Goal: Information Seeking & Learning: Learn about a topic

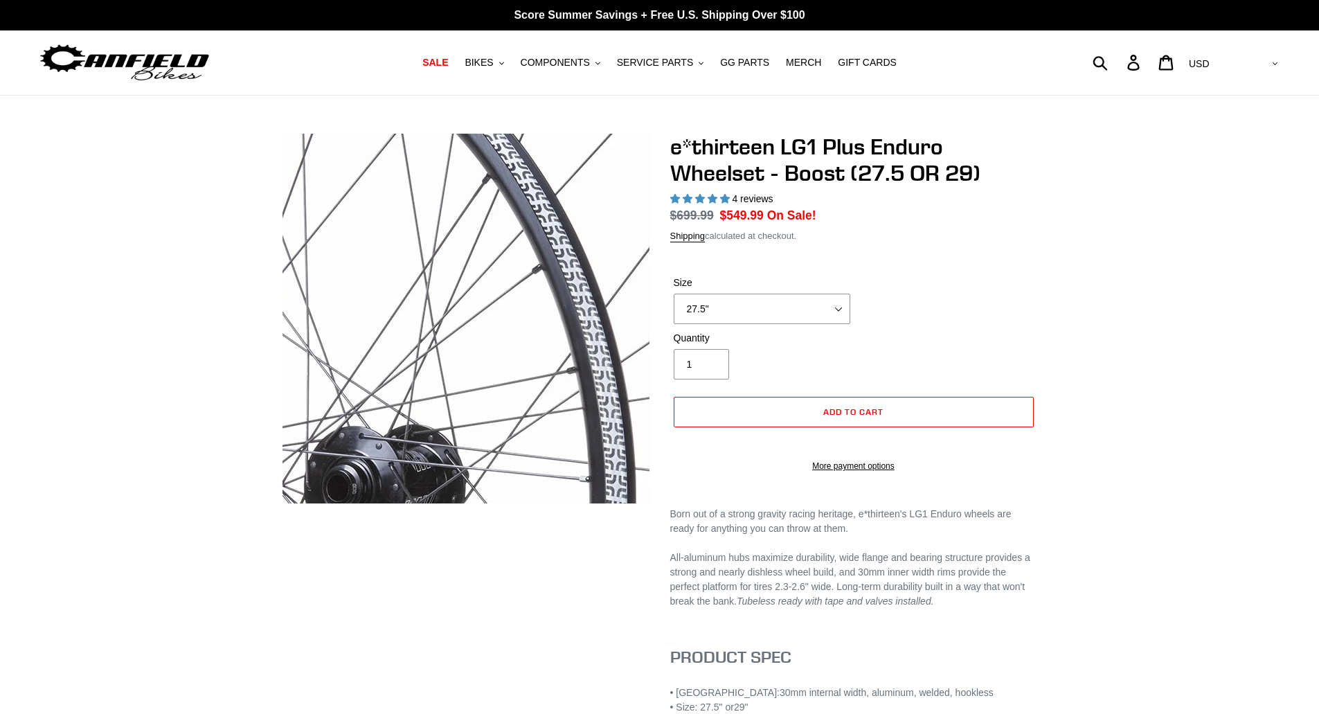
select select "highest-rating"
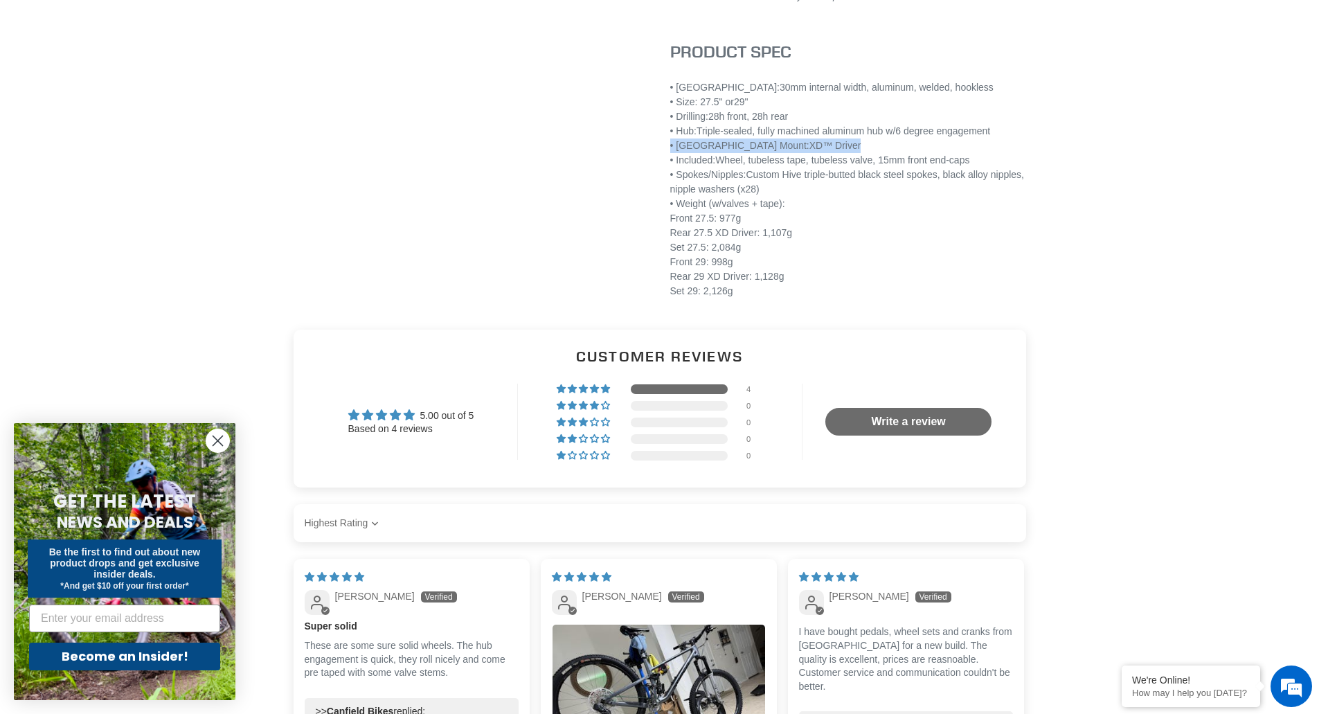
drag, startPoint x: 667, startPoint y: 163, endPoint x: 811, endPoint y: 163, distance: 143.3
drag, startPoint x: 720, startPoint y: 145, endPoint x: 1019, endPoint y: 148, distance: 299.1
click at [1019, 138] on div "• Hub: Triple-sealed, fully machined aluminum hub w/6 degree engagement" at bounding box center [853, 131] width 367 height 15
drag, startPoint x: 698, startPoint y: 313, endPoint x: 691, endPoint y: 273, distance: 40.1
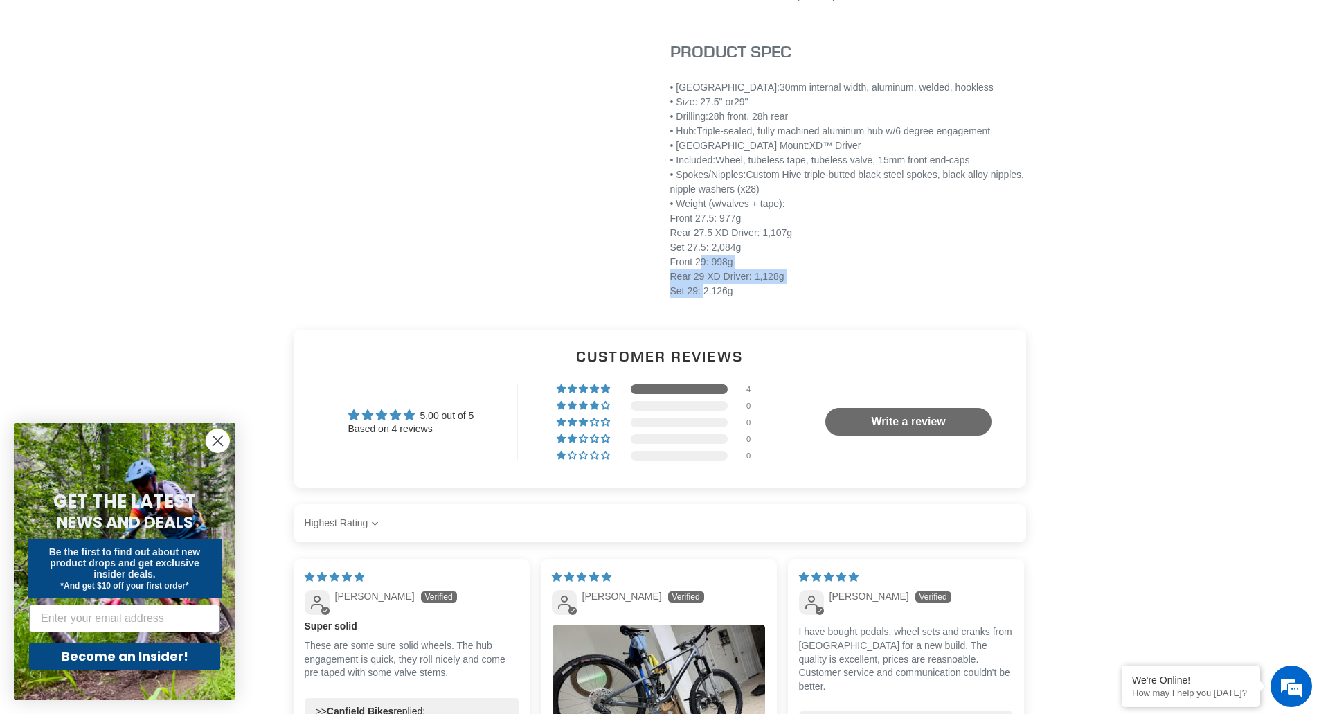
click at [690, 279] on div "Front 29: 998g Rear 29 XD Driver: 1,128g Set 29: 2,126g" at bounding box center [853, 277] width 367 height 44
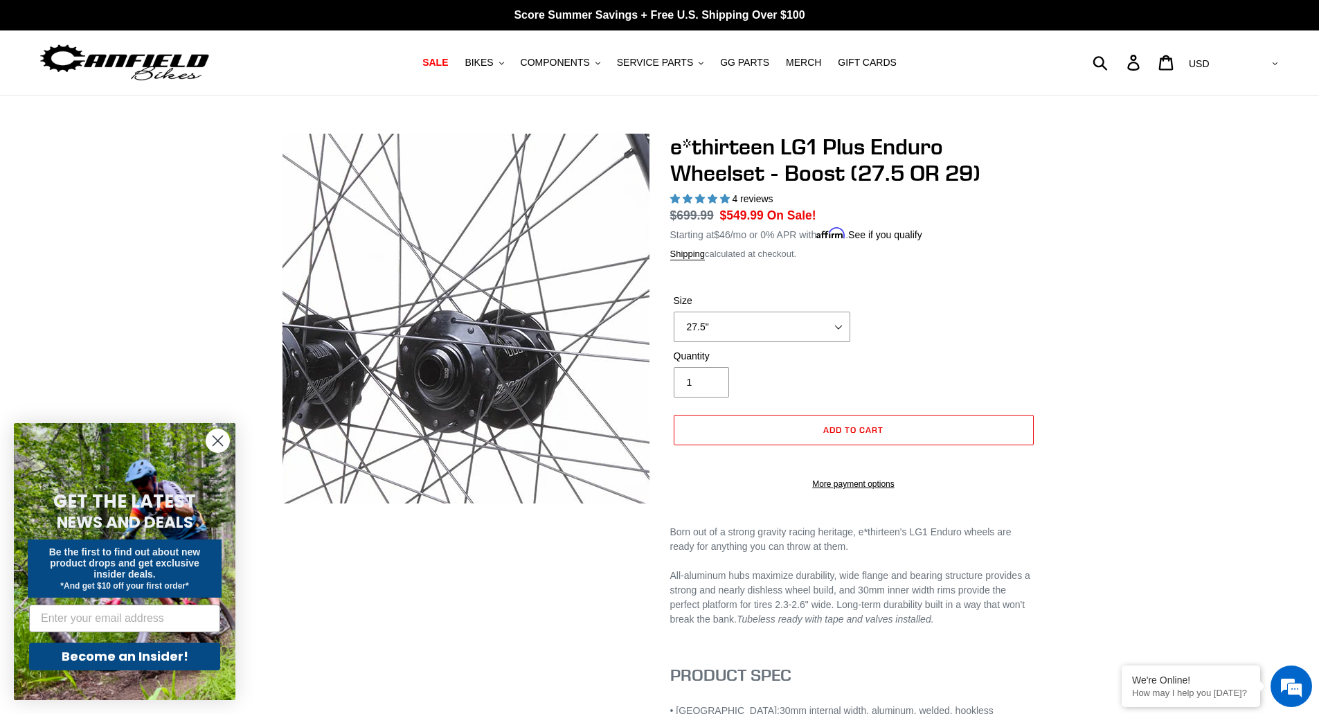
click at [495, 291] on img at bounding box center [403, 374] width 1133 height 1133
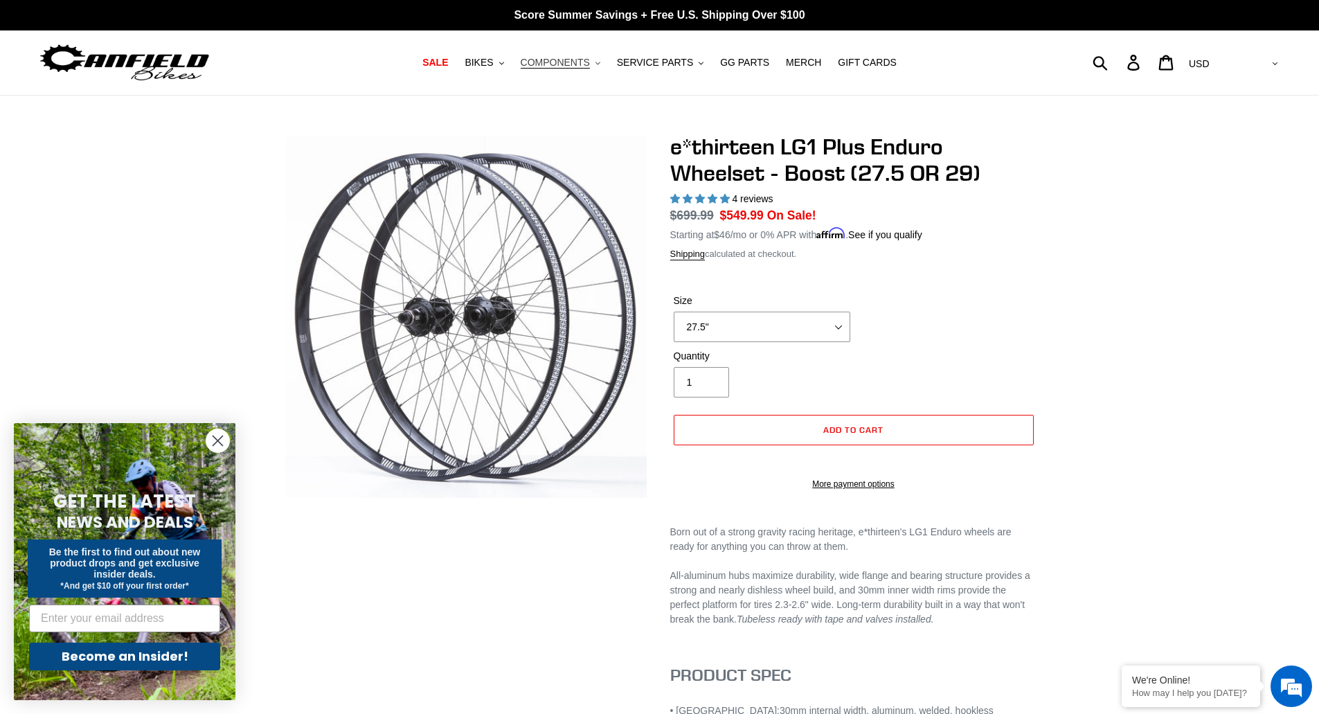
click at [570, 62] on span "COMPONENTS" at bounding box center [555, 63] width 69 height 12
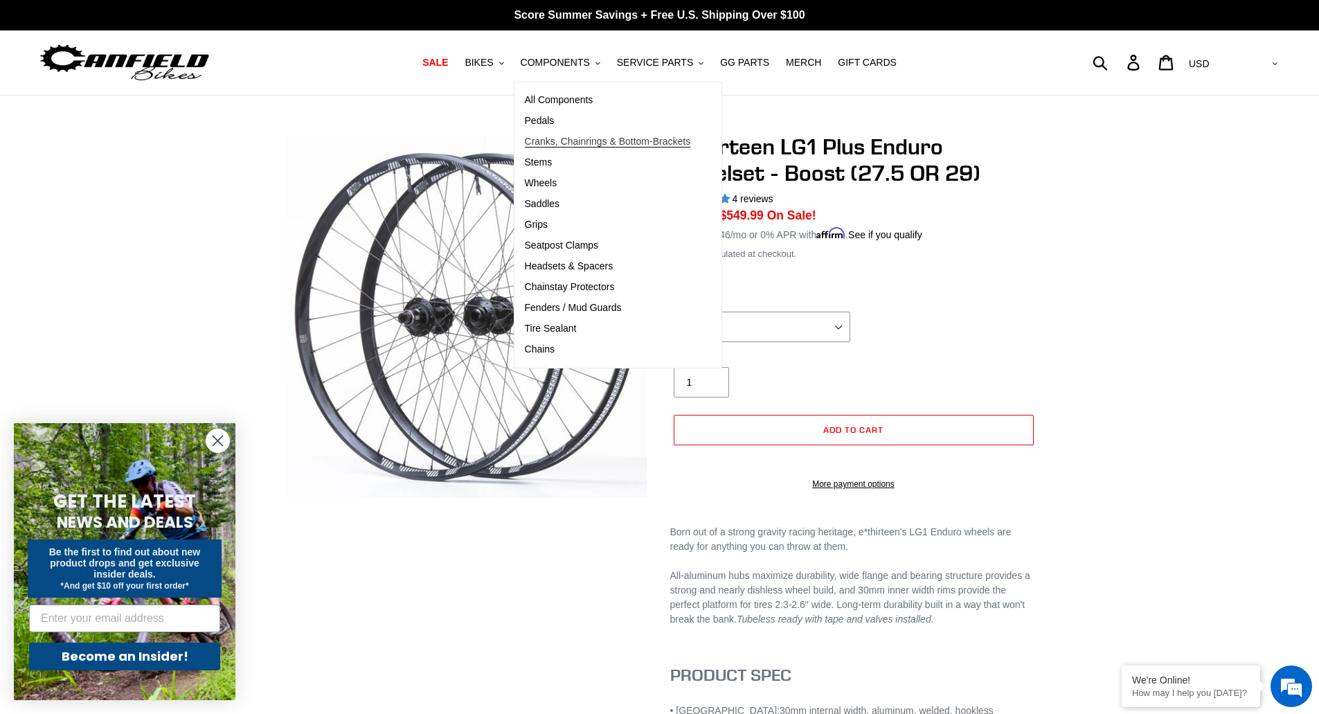
click at [559, 139] on span "Cranks, Chainrings & Bottom-Brackets" at bounding box center [608, 142] width 166 height 12
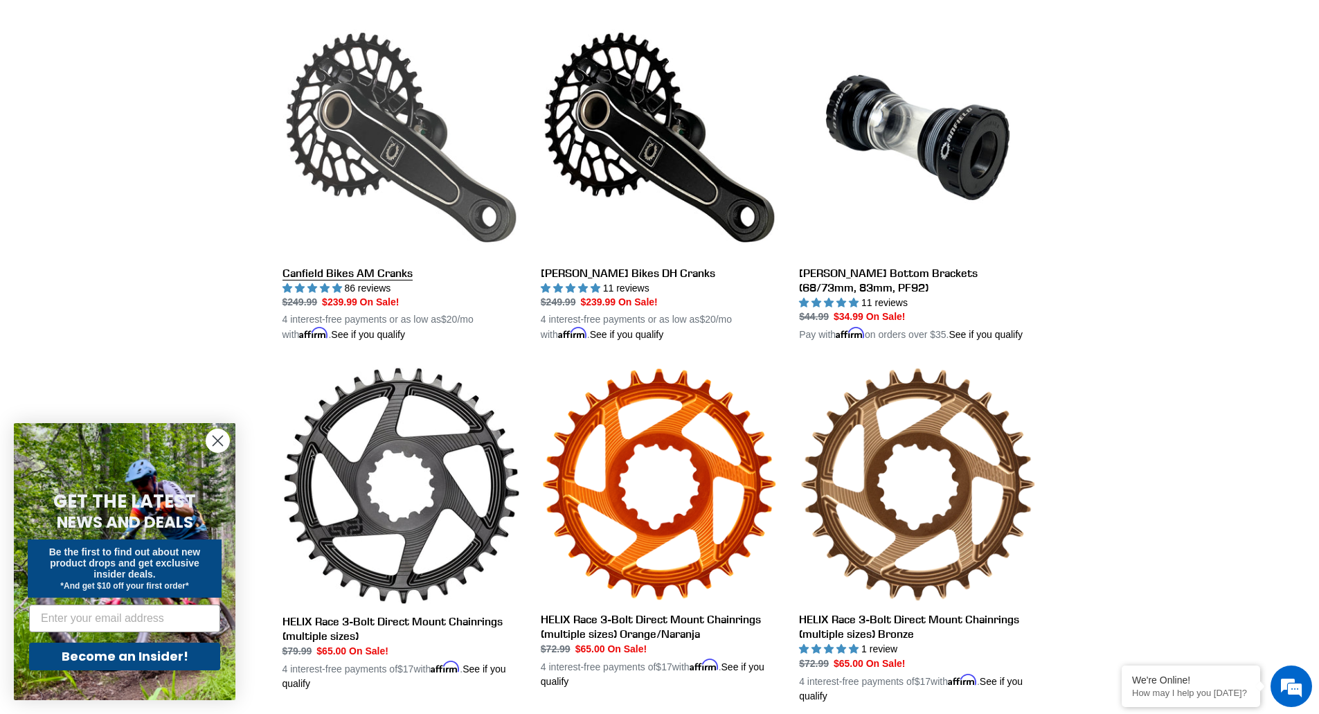
scroll to position [415, 0]
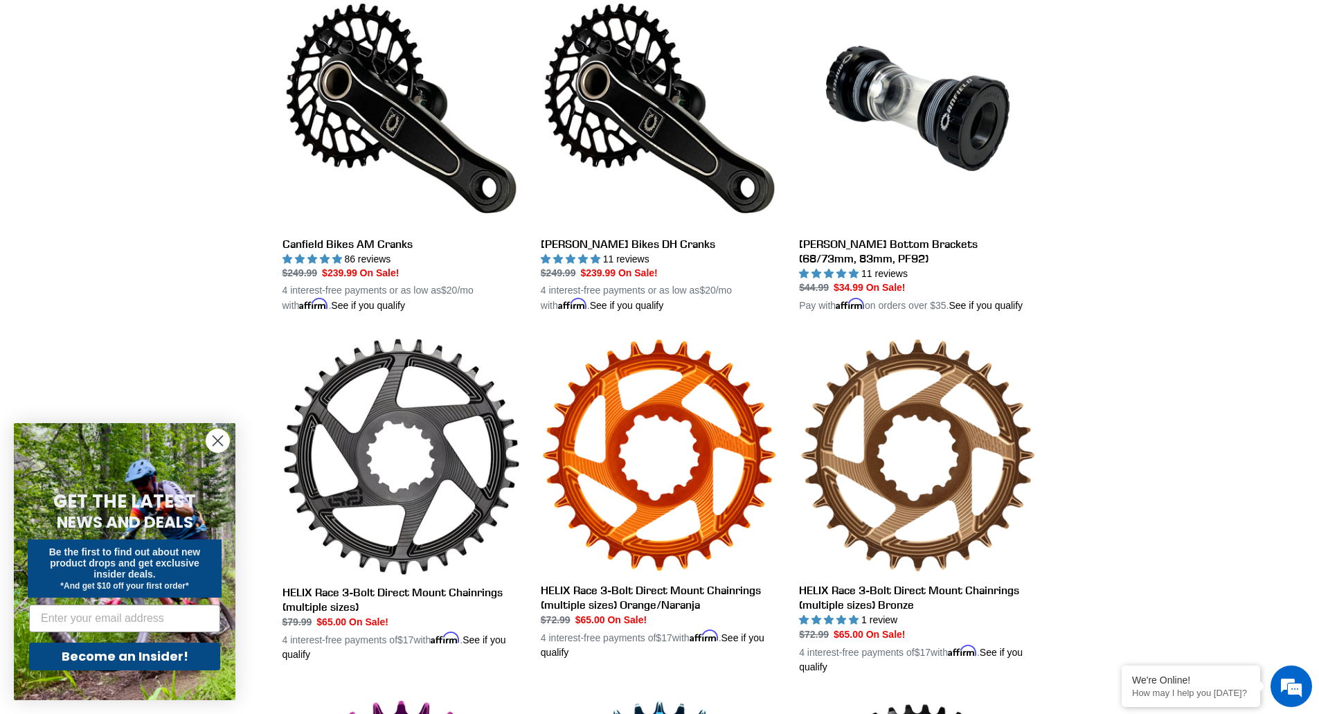
click at [220, 438] on icon "Close dialog" at bounding box center [218, 441] width 10 height 10
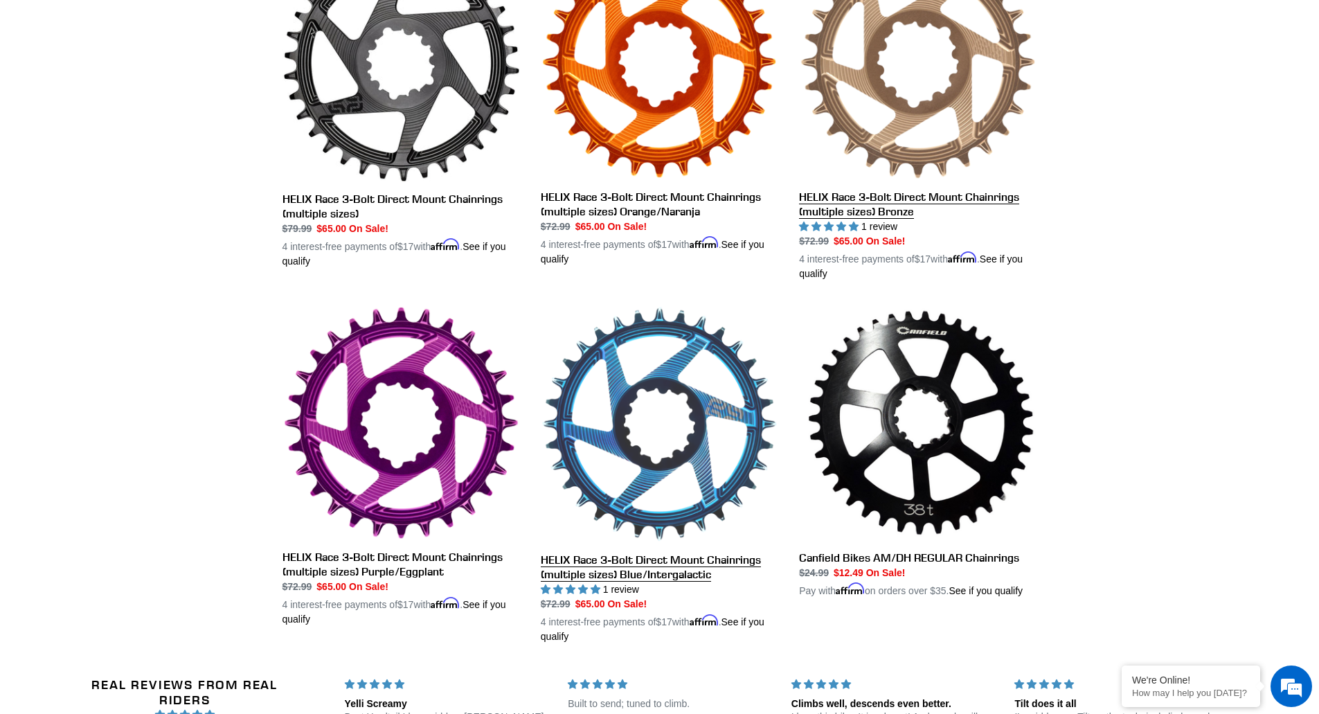
scroll to position [831, 0]
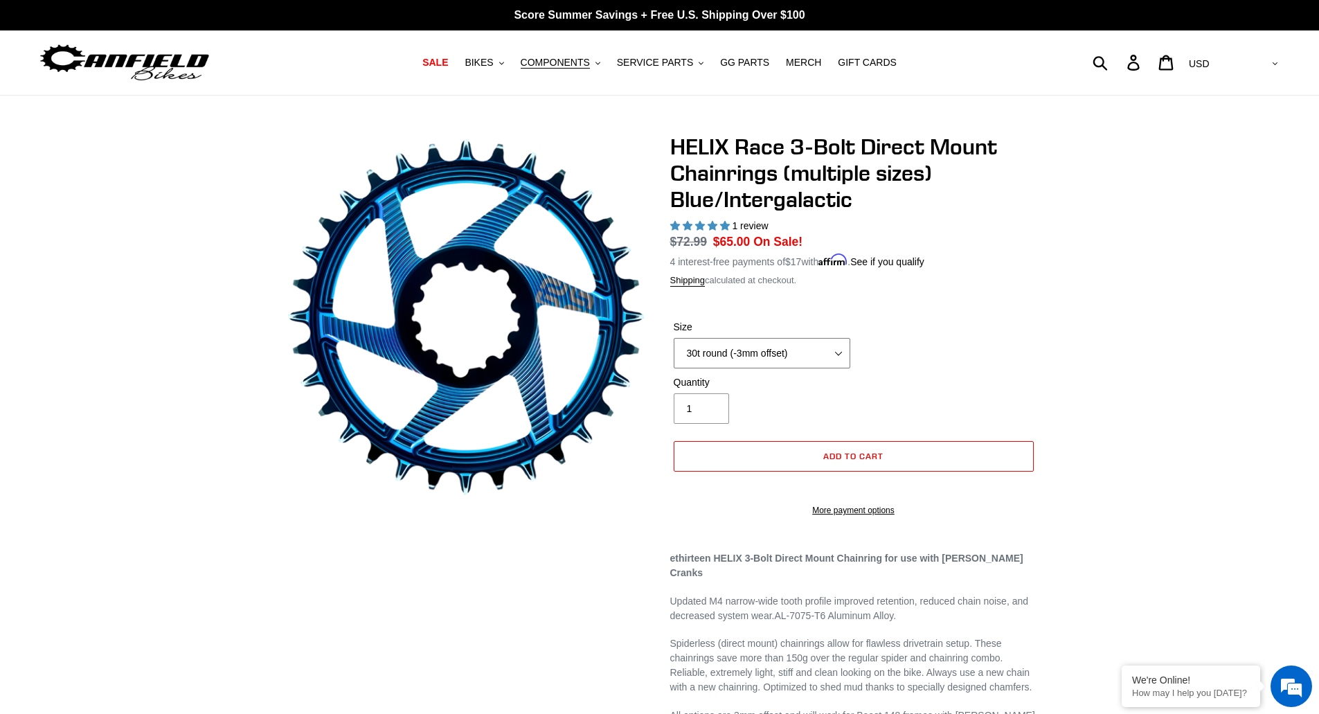
click at [781, 350] on select "28t round (-3mm offset) 30t round (-3mm offset) 32t round (-3mm offset) 34t rou…" at bounding box center [762, 353] width 177 height 30
select select "32t round (-3mm offset)"
click at [674, 338] on select "28t round (-3mm offset) 30t round (-3mm offset) 32t round (-3mm offset) 34t rou…" at bounding box center [762, 353] width 177 height 30
click at [1132, 365] on div "HELIX Race 3-Bolt Direct Mount Chainrings (multiple sizes) Blue/Intergalactic 1…" at bounding box center [659, 499] width 1319 height 730
click at [660, 66] on span "SERVICE PARTS" at bounding box center [655, 63] width 76 height 12
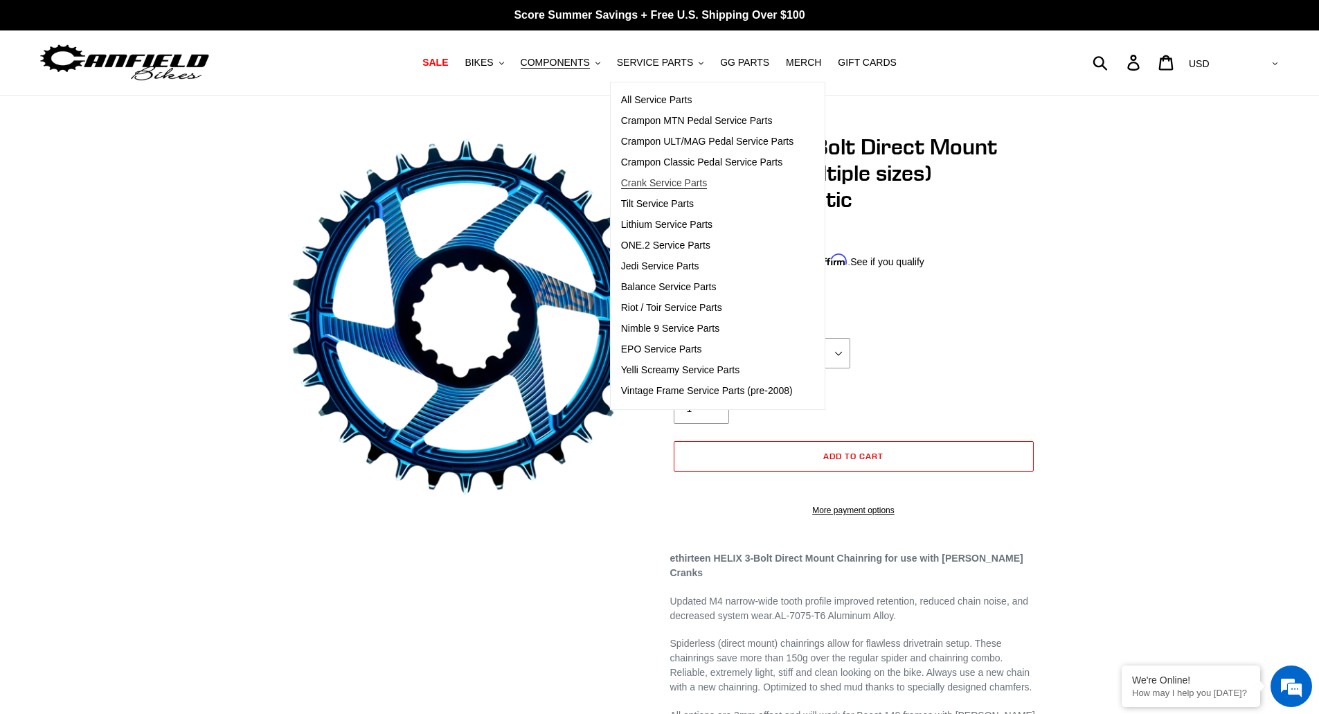
click at [647, 185] on span "Crank Service Parts" at bounding box center [664, 183] width 86 height 12
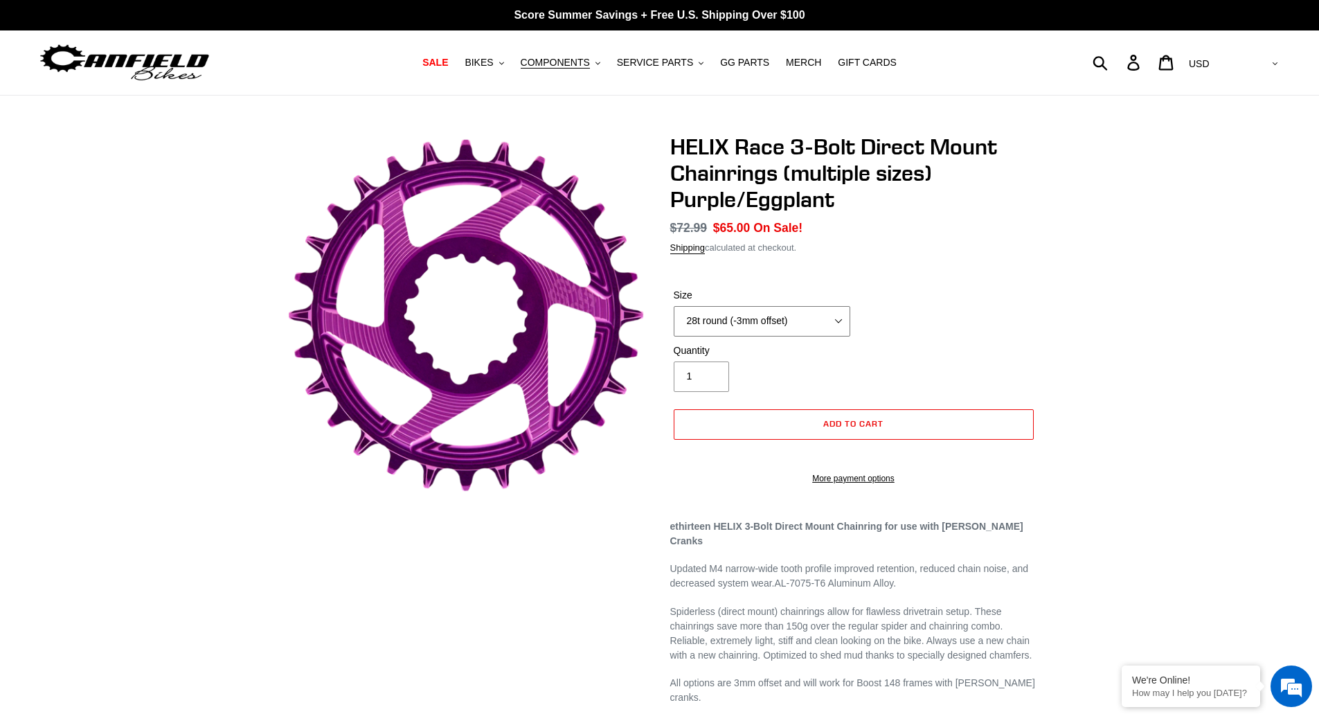
click at [813, 326] on select "28t round (-3mm offset) 30t round (-3mm offset) 32t round (-3mm offset) 34t rou…" at bounding box center [762, 321] width 177 height 30
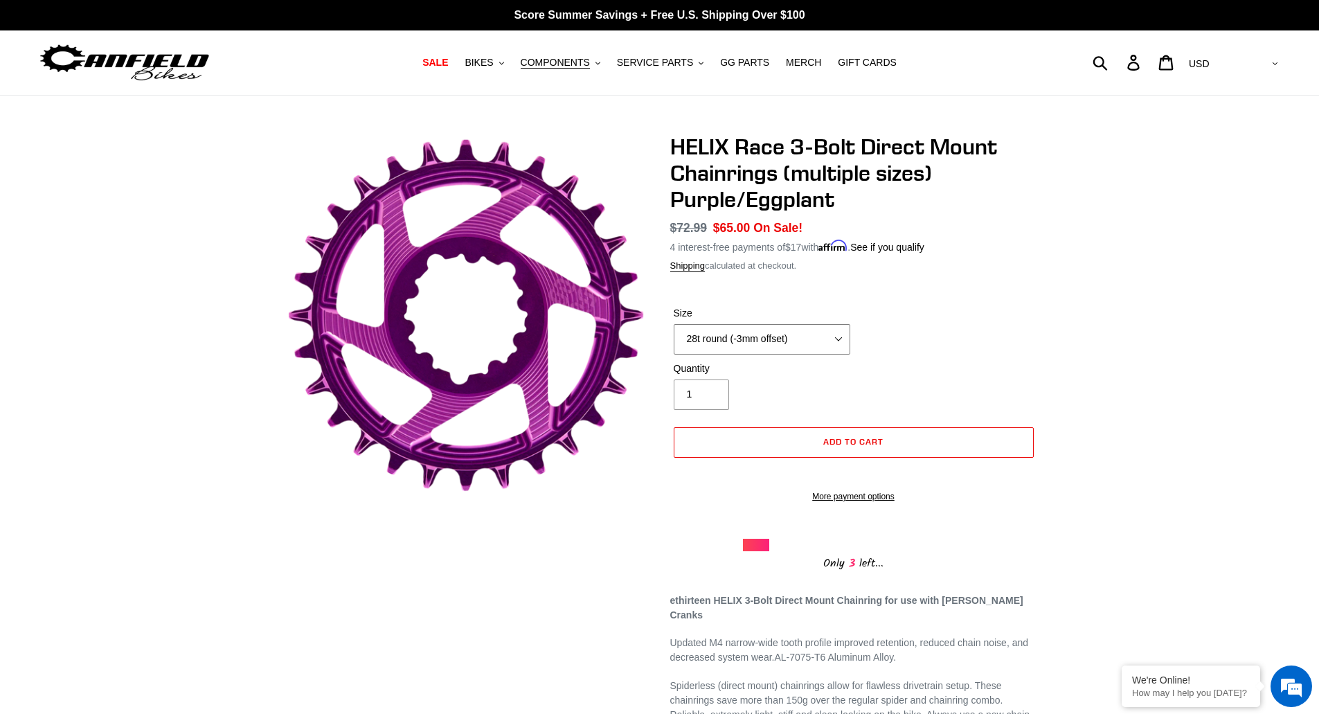
select select "32t round (-3mm offset)"
click at [674, 324] on select "28t round (-3mm offset) 30t round (-3mm offset) 32t round (-3mm offset) 34t rou…" at bounding box center [762, 339] width 177 height 30
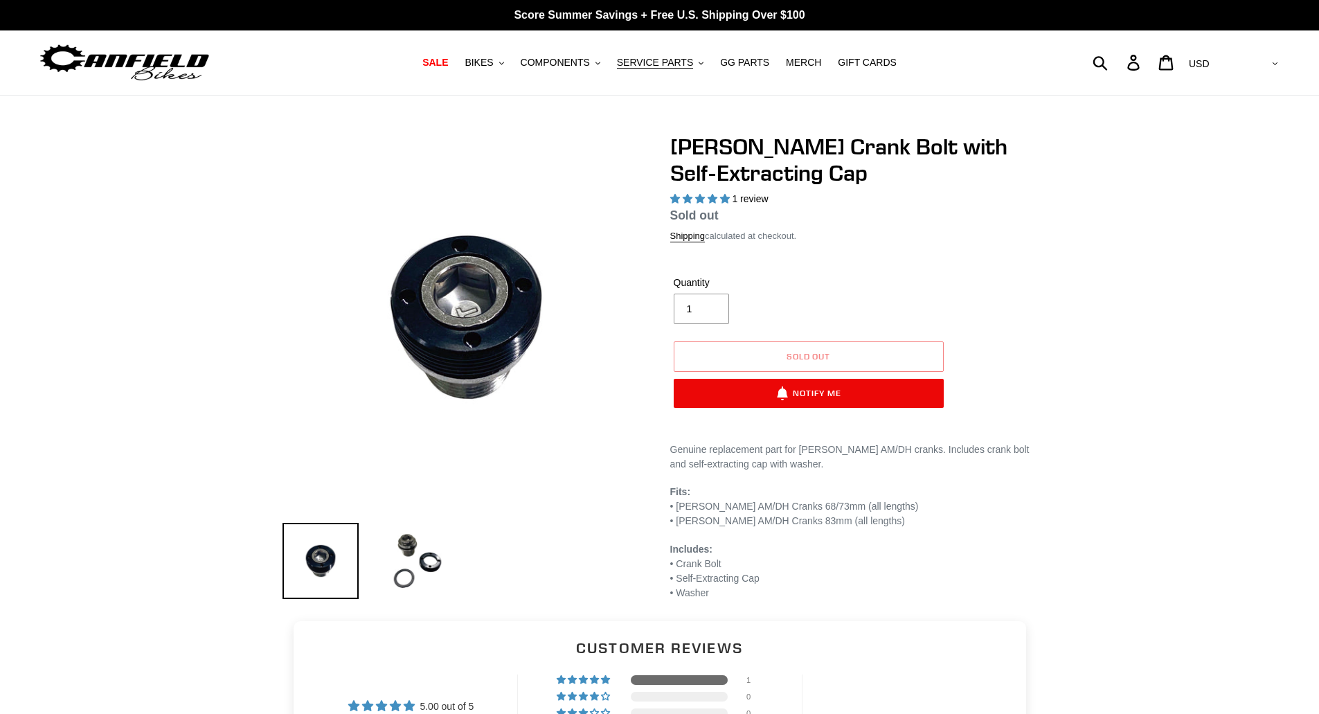
select select "highest-rating"
click at [402, 546] on img at bounding box center [417, 561] width 76 height 76
